Goal: Information Seeking & Learning: Find specific fact

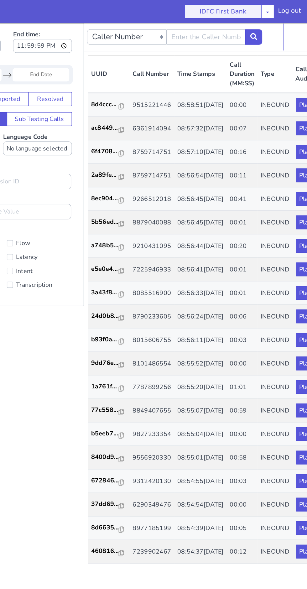
click at [234, 12] on button "IDFC First Bank" at bounding box center [238, 9] width 63 height 11
click at [135, 34] on input "text" at bounding box center [154, 34] width 65 height 13
click at [130, 35] on input "text" at bounding box center [154, 34] width 65 height 13
type input "9783727819"
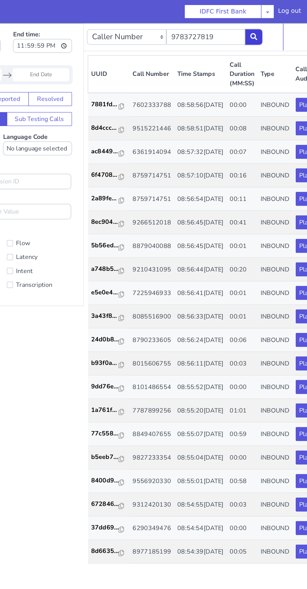
click at [192, 37] on button at bounding box center [194, 34] width 14 height 13
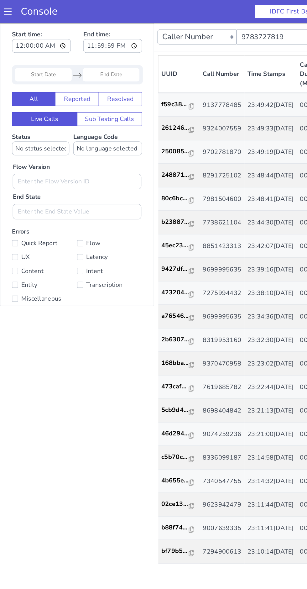
click at [34, 65] on input "Start Date" at bounding box center [35, 65] width 46 height 11
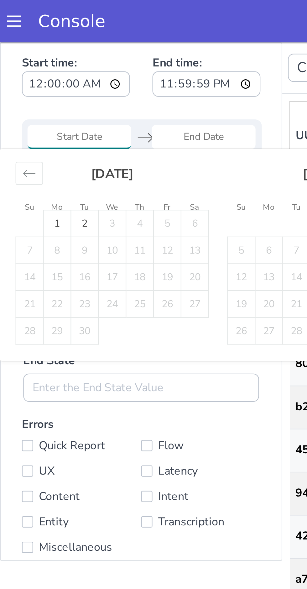
click at [9, 101] on div "Move backward to switch to the previous month." at bounding box center [13, 100] width 12 height 10
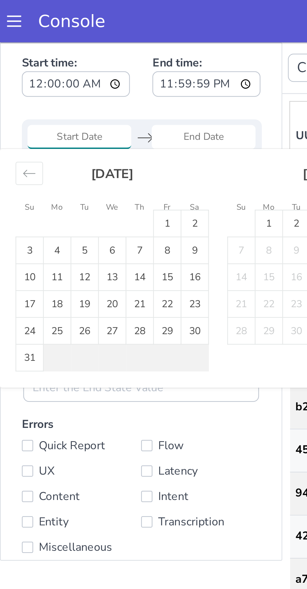
click at [72, 126] on td "1" at bounding box center [74, 123] width 12 height 12
type input "01 Aug 2025"
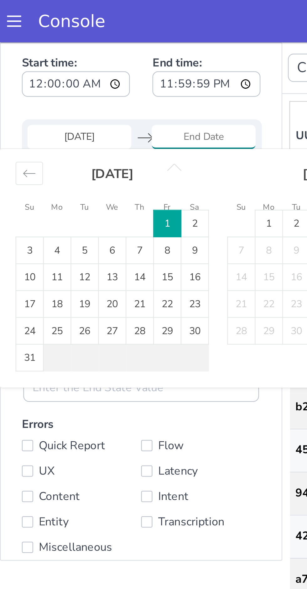
click at [13, 181] on td "31" at bounding box center [13, 183] width 12 height 12
type input "31 Aug 2025"
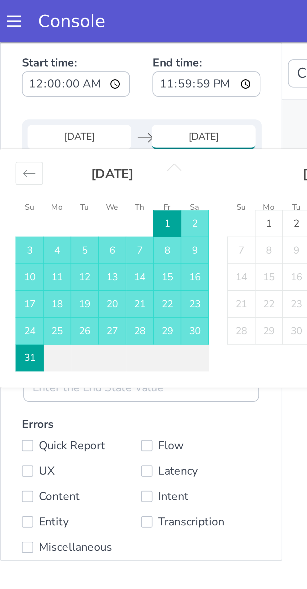
click at [130, 233] on div "Caller Number Call UUID Custom Parameter 9783727819 1 - 20 of 34556563 20 50 10…" at bounding box center [246, 308] width 243 height 533
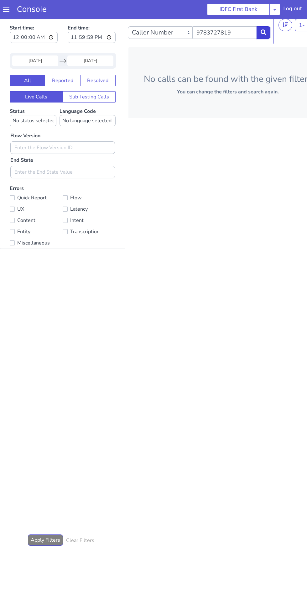
click at [268, 33] on button at bounding box center [264, 32] width 14 height 13
click at [236, 34] on input "9783727819" at bounding box center [225, 32] width 65 height 13
click at [264, 33] on icon at bounding box center [264, 32] width 6 height 6
click at [54, 61] on input "01 Aug 2025" at bounding box center [35, 61] width 46 height 11
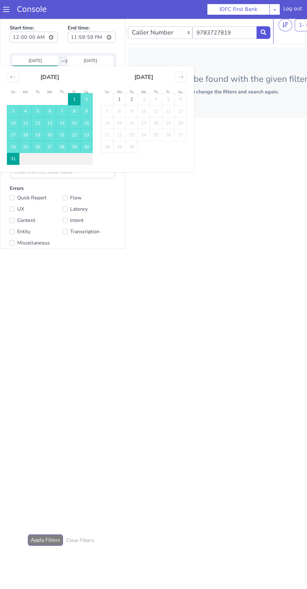
click at [87, 111] on td "9" at bounding box center [87, 111] width 12 height 12
type input "09 Aug 2025"
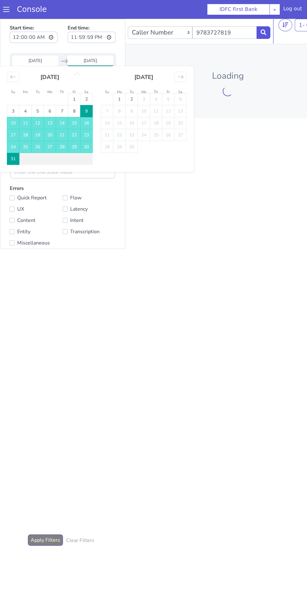
click at [132, 99] on td "2" at bounding box center [132, 99] width 12 height 12
type input "02 Sep 2025"
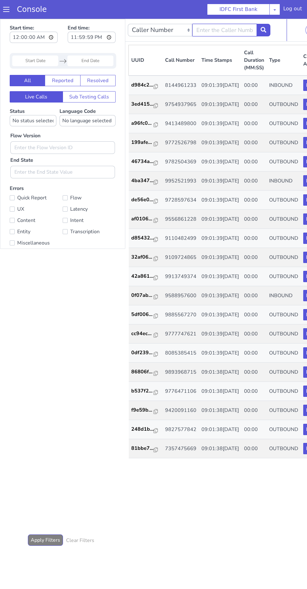
click at [217, 33] on input "text" at bounding box center [225, 30] width 65 height 13
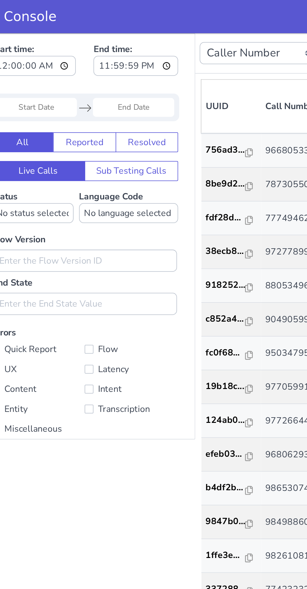
click at [16, 77] on input "Start Date" at bounding box center [10, 75] width 46 height 11
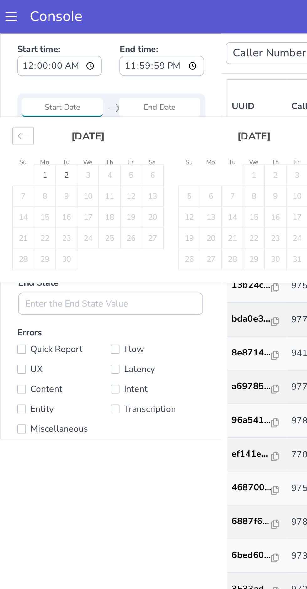
click at [13, 92] on icon "Move backward to switch to the previous month." at bounding box center [13, 91] width 6 height 6
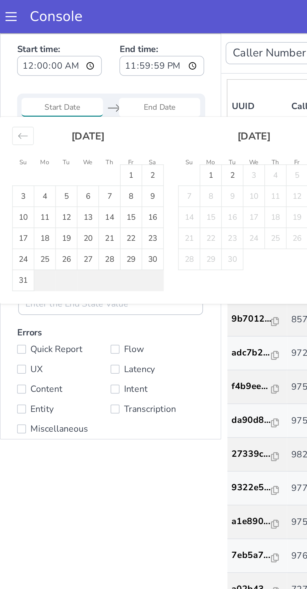
click at [74, 113] on td "1" at bounding box center [74, 114] width 12 height 12
type input "01 Aug 2025"
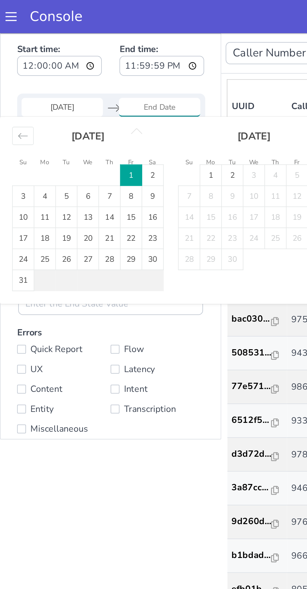
click at [129, 109] on td "2" at bounding box center [132, 114] width 12 height 12
type input "02 Sep 2025"
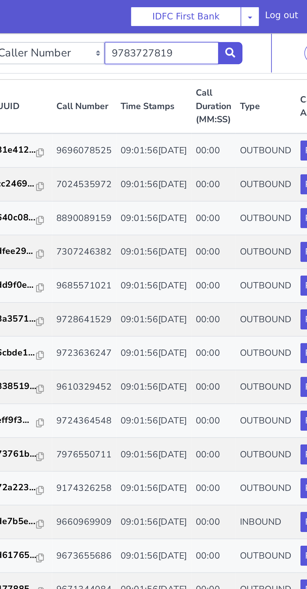
type input "9783727819"
click at [29, 45] on icon at bounding box center [29, 44] width 6 height 6
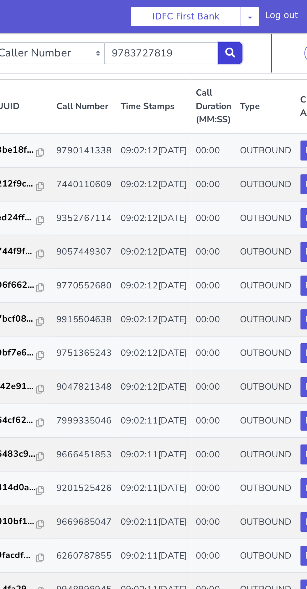
click at [28, 46] on icon at bounding box center [29, 44] width 6 height 6
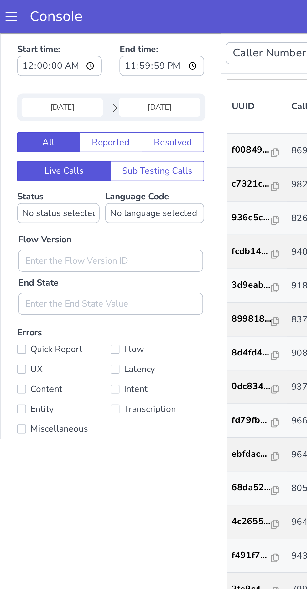
click at [29, 72] on input "01 Aug 2025" at bounding box center [35, 75] width 46 height 11
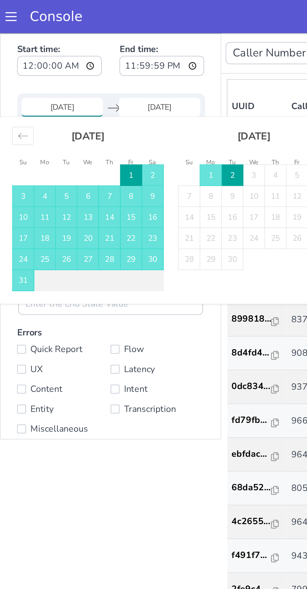
click at [74, 114] on td "1" at bounding box center [74, 114] width 12 height 12
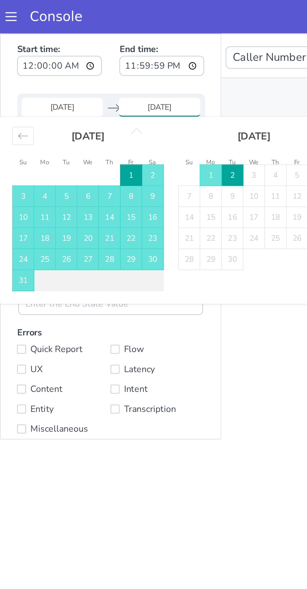
click at [14, 177] on td "31" at bounding box center [13, 173] width 12 height 12
type input "31 Aug 2025"
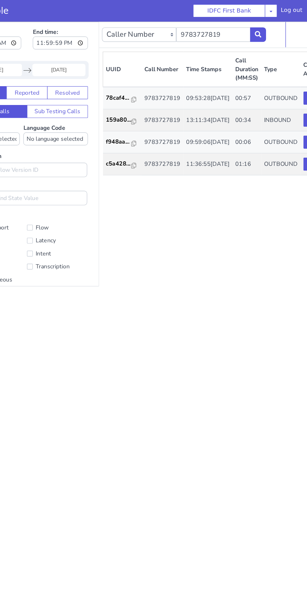
click at [130, 155] on td "9783727819" at bounding box center [135, 145] width 36 height 19
click at [93, 149] on p "c5a428..." at bounding box center [97, 145] width 22 height 8
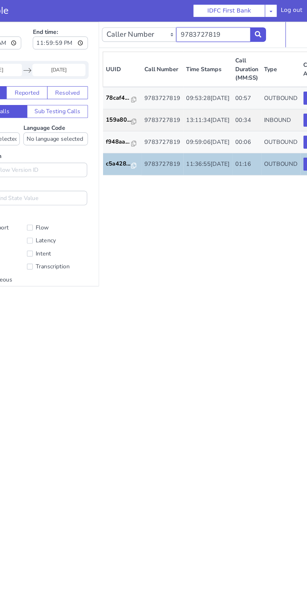
click at [181, 37] on input "9783727819" at bounding box center [179, 33] width 65 height 13
click at [193, 33] on input "9783727819" at bounding box center [179, 33] width 65 height 13
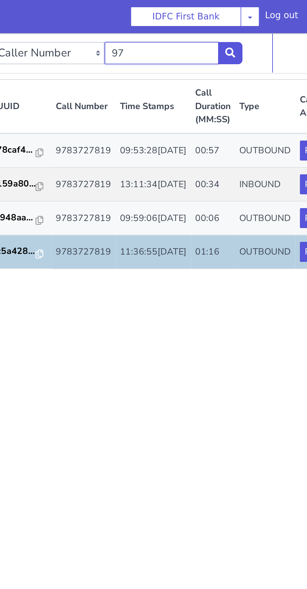
type input "9"
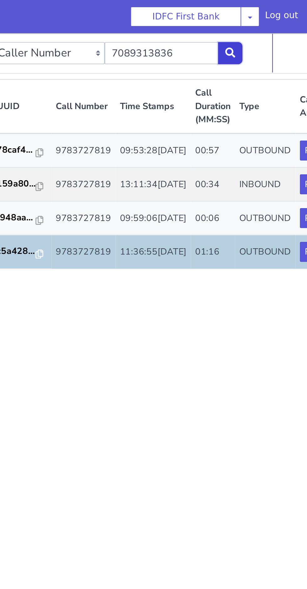
click at [22, 46] on button at bounding box center [29, 44] width 14 height 13
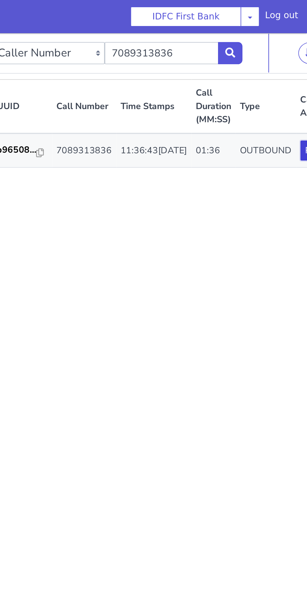
click at [68, 105] on button "Play" at bounding box center [75, 99] width 15 height 11
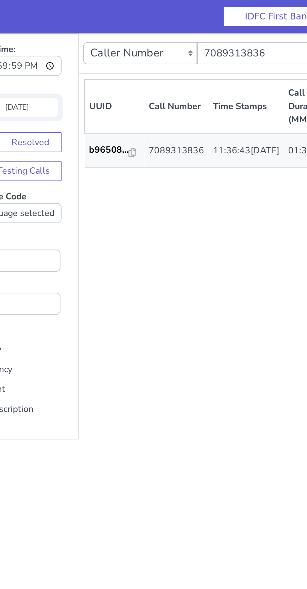
click at [30, 103] on td "7089313836" at bounding box center [38, 99] width 36 height 19
click at [0, 102] on p "b96508..." at bounding box center [0, 99] width 23 height 8
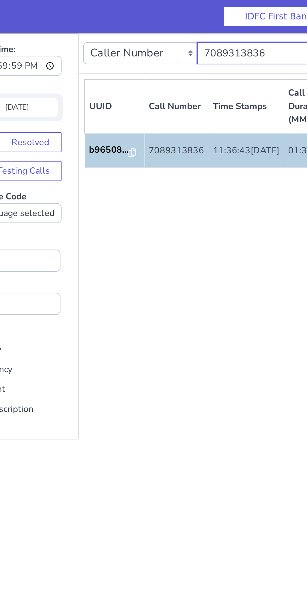
click at [80, 48] on input "7089313836" at bounding box center [82, 44] width 65 height 13
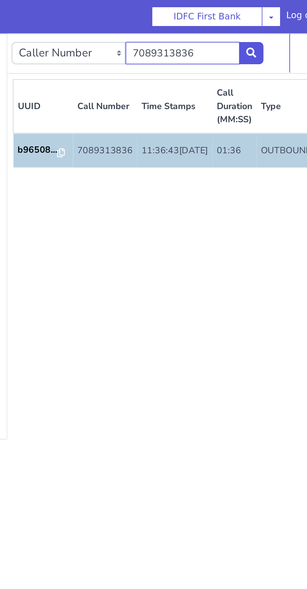
click at [26, 43] on input "7089313836" at bounding box center [11, 44] width 65 height 13
type input "7"
click at [47, 49] on button at bounding box center [50, 44] width 14 height 13
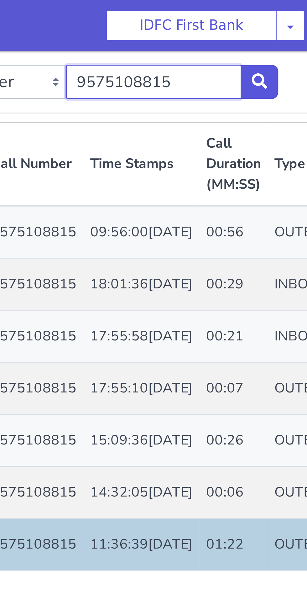
type input "9"
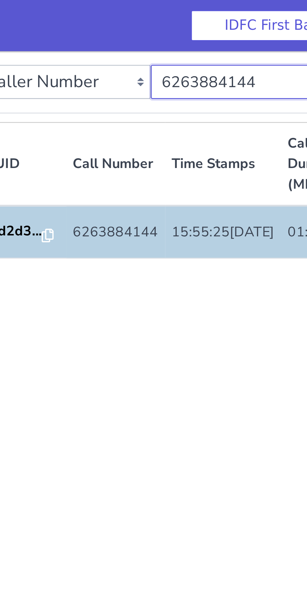
type input "6"
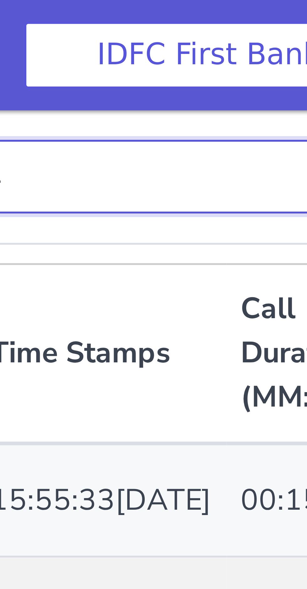
type input "7"
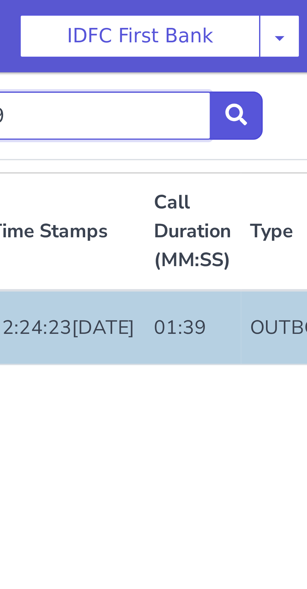
type input "9"
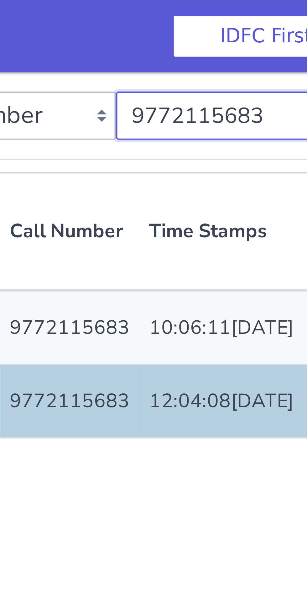
type input "9"
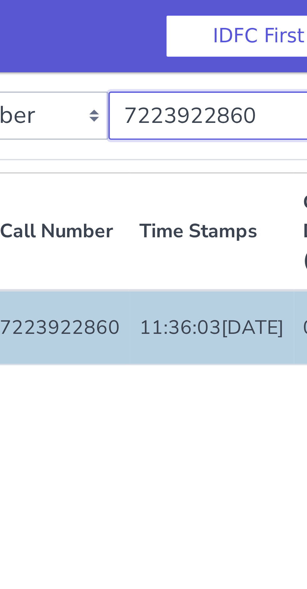
type input "7"
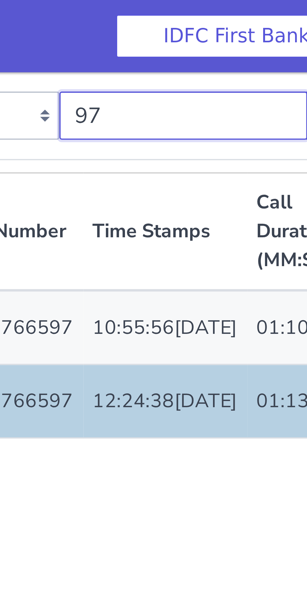
type input "9"
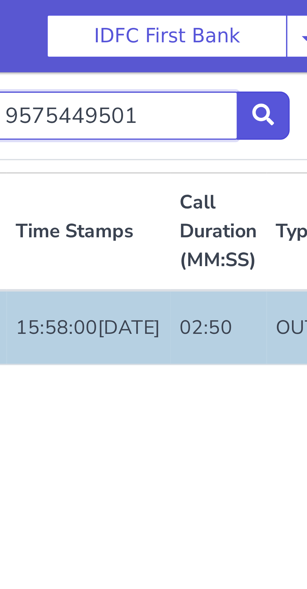
type input "9"
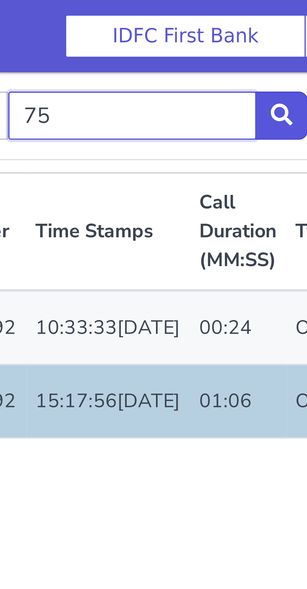
type input "7"
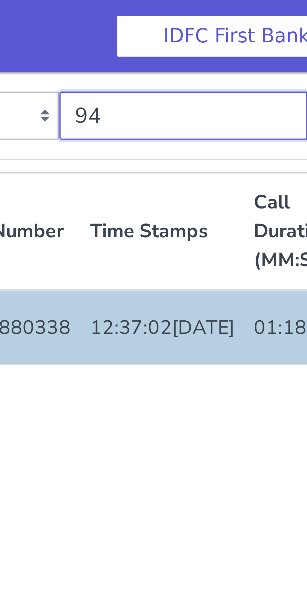
type input "9"
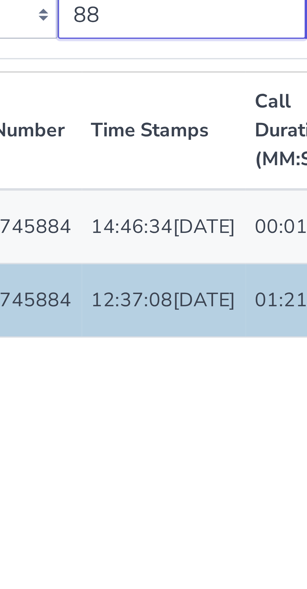
type input "8"
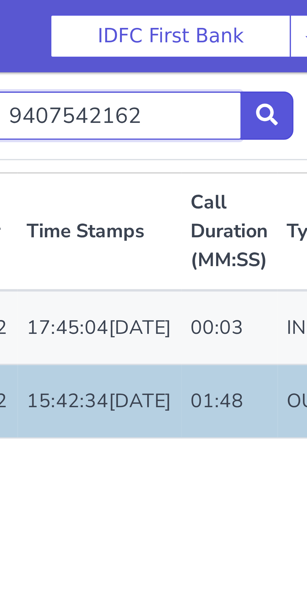
type input "9"
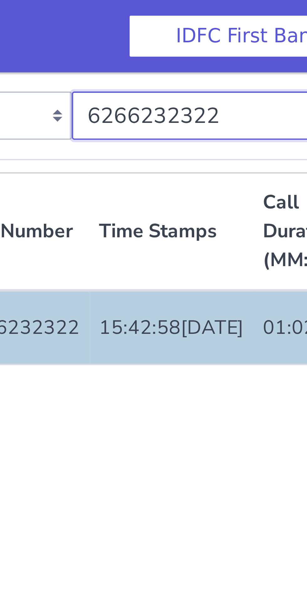
type input "6"
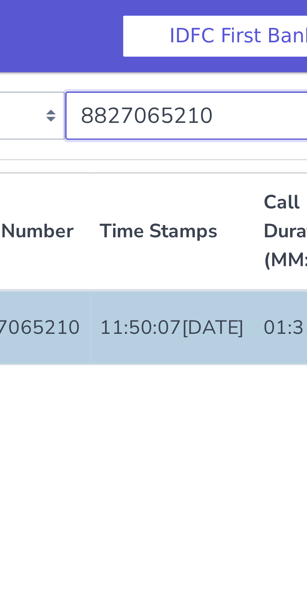
type input "8"
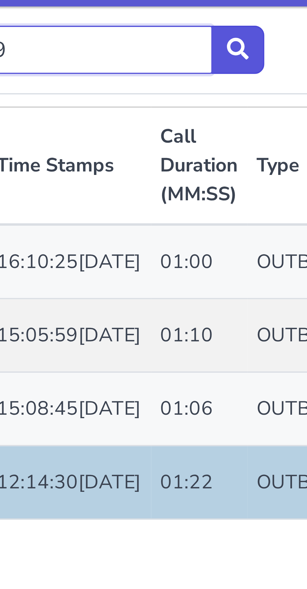
type input "7"
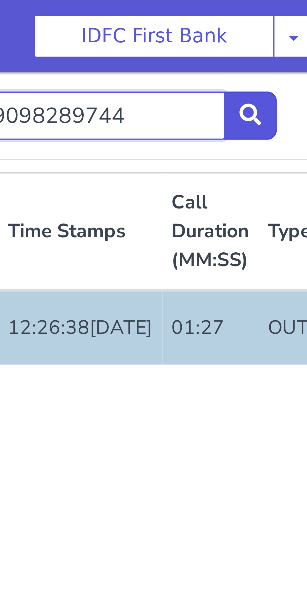
type input "9"
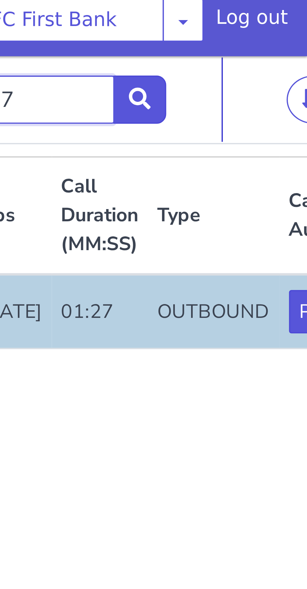
type input "9571581627"
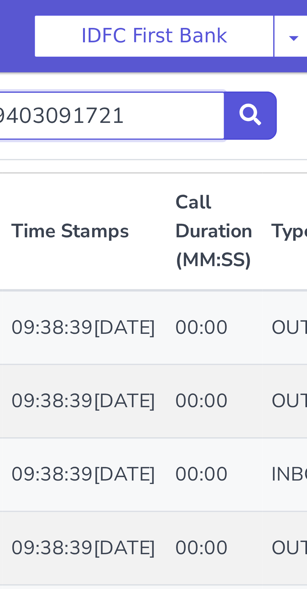
type input "9403091721"
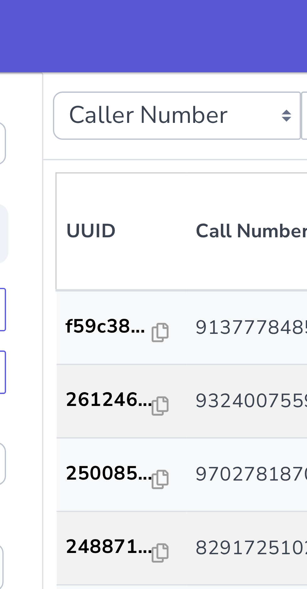
scroll to position [155, 0]
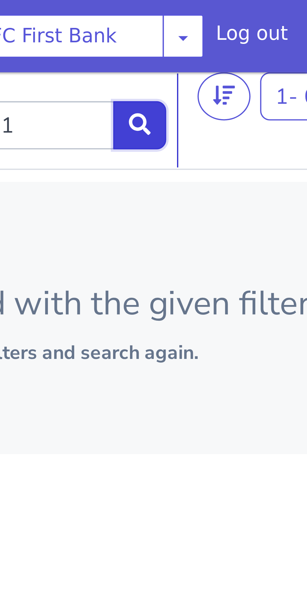
scroll to position [0, 0]
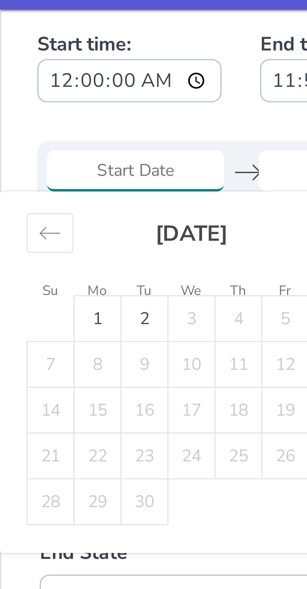
click at [15, 69] on icon "Move backward to switch to the previous month." at bounding box center [13, 68] width 6 height 6
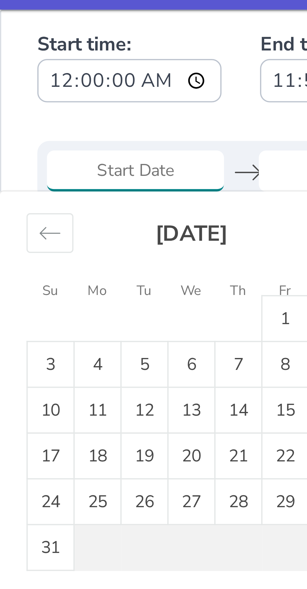
click at [71, 89] on td "1" at bounding box center [74, 90] width 12 height 12
type input "01 Aug 2025"
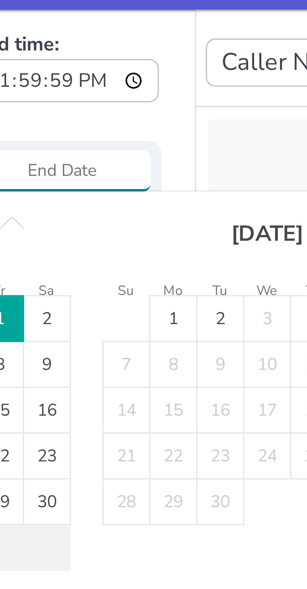
type input "01 Sep 2025"
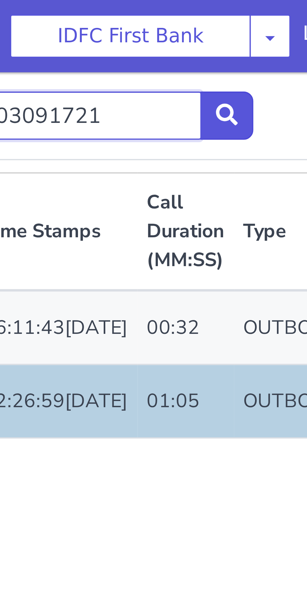
type input "9"
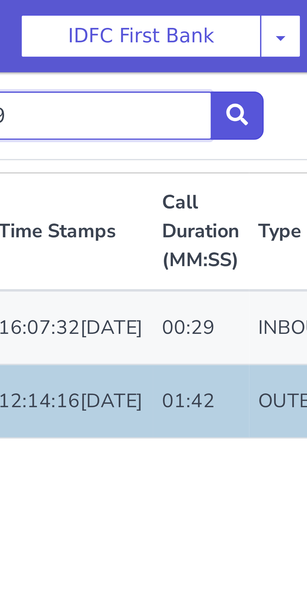
type input "9"
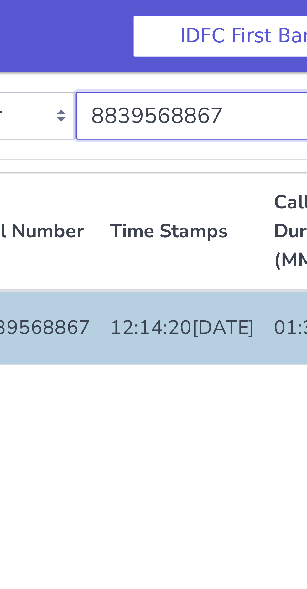
type input "8"
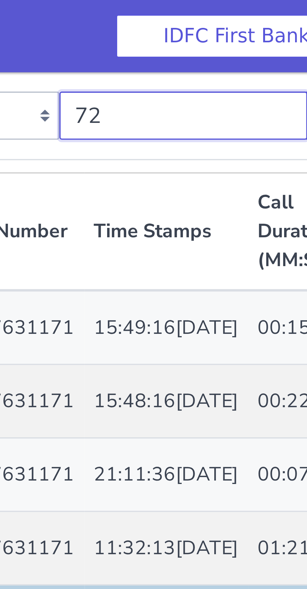
type input "7"
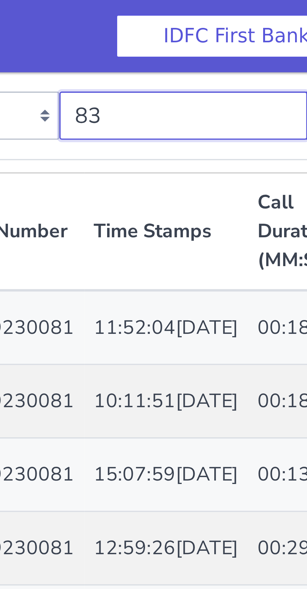
type input "8"
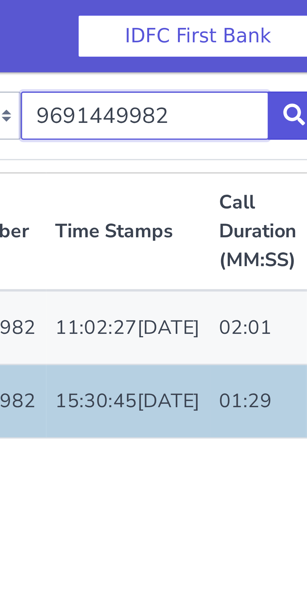
type input "9"
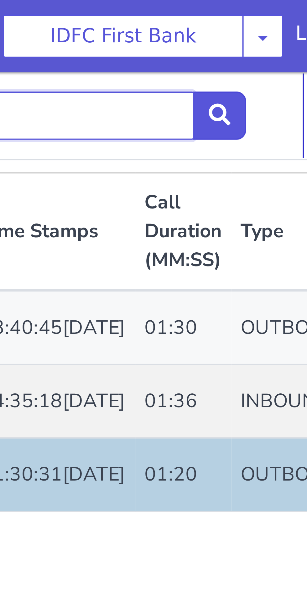
type input "7"
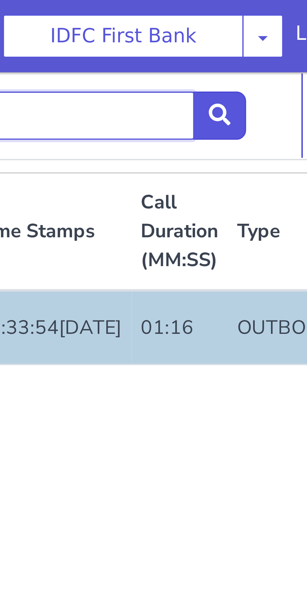
type input "6"
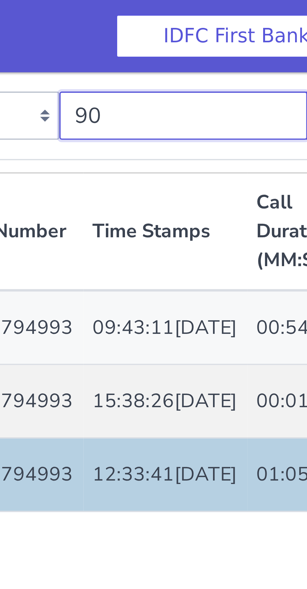
type input "9"
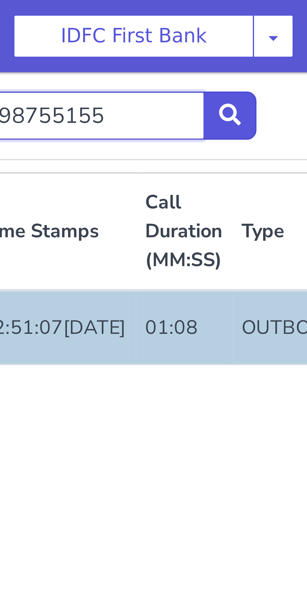
type input "9"
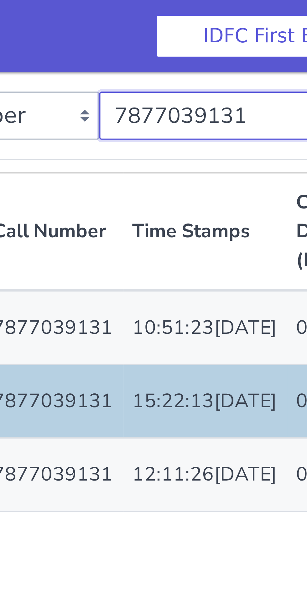
type input "7"
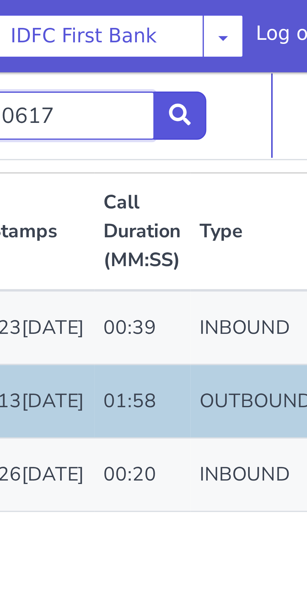
type input "6268670617"
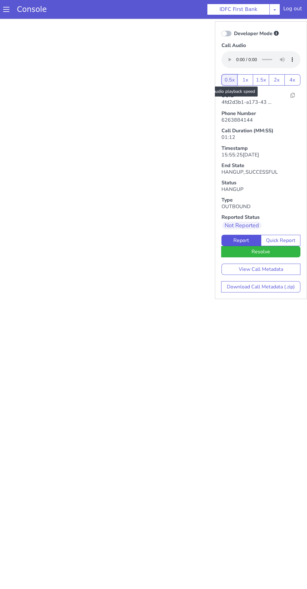
click at [228, 79] on button "0.5x" at bounding box center [230, 79] width 16 height 11
click at [223, 84] on button "0.5x" at bounding box center [230, 79] width 16 height 11
click at [215, 78] on scroll at bounding box center [110, 55] width 215 height 63
click at [231, 77] on button "0.5x" at bounding box center [230, 79] width 16 height 11
click at [227, 84] on button "0.5x" at bounding box center [230, 79] width 16 height 11
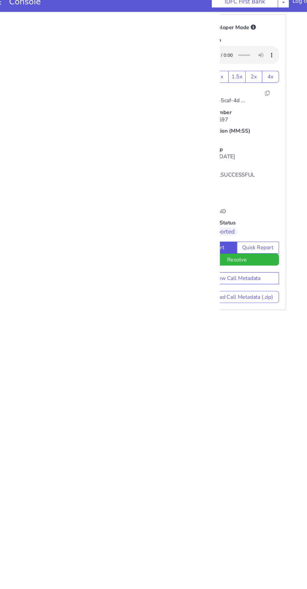
scroll to position [0, 44]
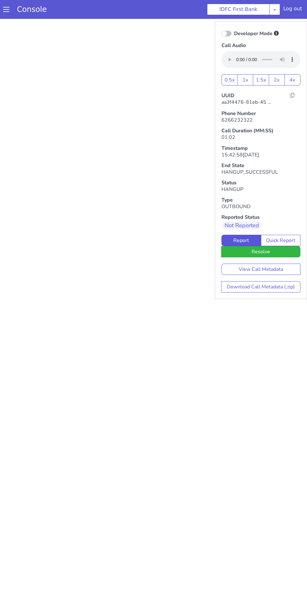
scroll to position [2, 0]
